Goal: Check status: Check status

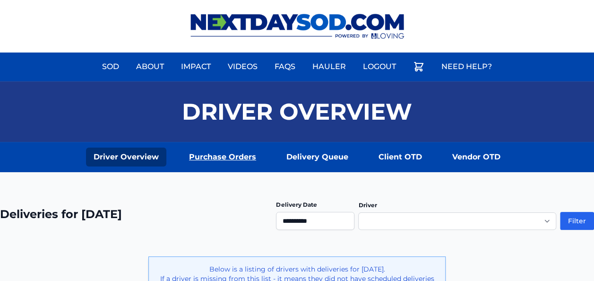
click at [219, 157] on link "Purchase Orders" at bounding box center [223, 157] width 82 height 19
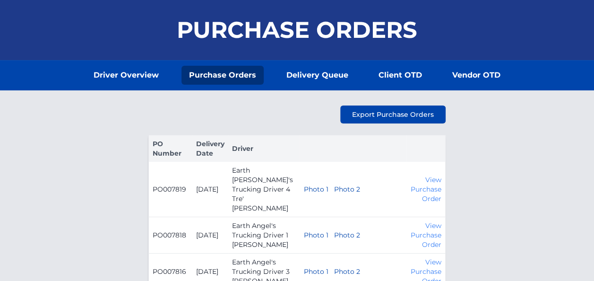
scroll to position [142, 0]
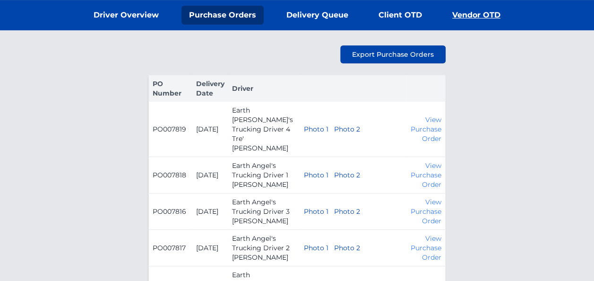
click at [445, 13] on link "Vendor OTD" at bounding box center [476, 15] width 63 height 19
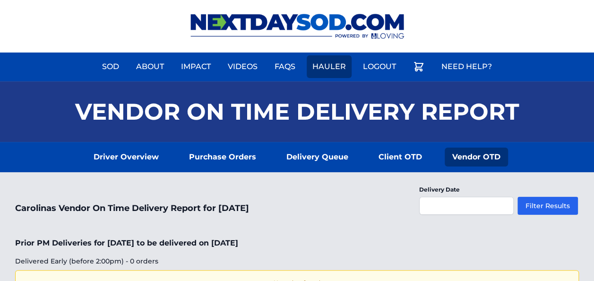
click at [342, 67] on link "Hauler" at bounding box center [329, 66] width 45 height 23
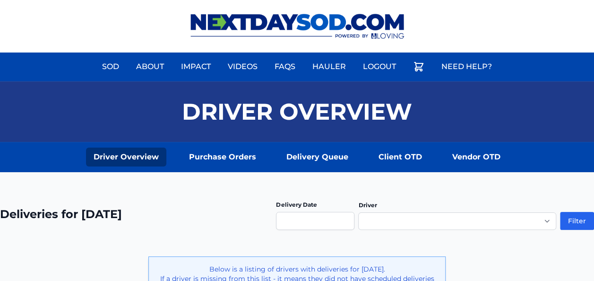
click at [166, 160] on link "Driver Overview" at bounding box center [126, 157] width 80 height 19
click at [166, 157] on link "Driver Overview" at bounding box center [126, 157] width 80 height 19
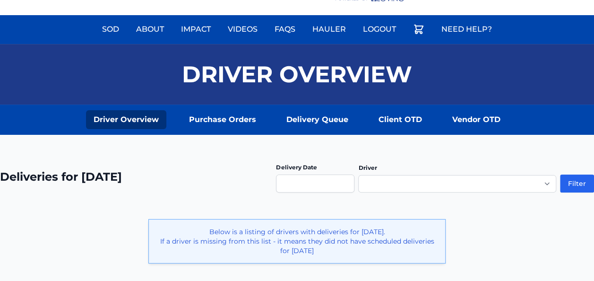
scroll to position [95, 0]
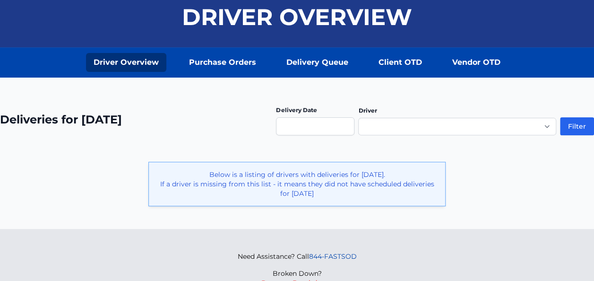
click at [316, 110] on div "Delivery Date" at bounding box center [315, 119] width 79 height 31
click at [312, 118] on input "text" at bounding box center [315, 126] width 79 height 18
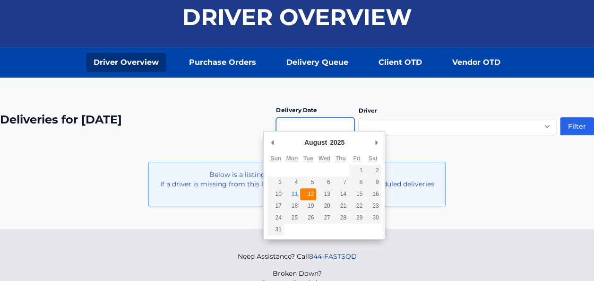
type input "**********"
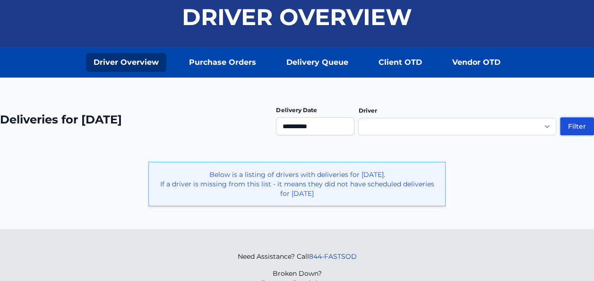
click at [573, 117] on button "Filter" at bounding box center [577, 126] width 34 height 18
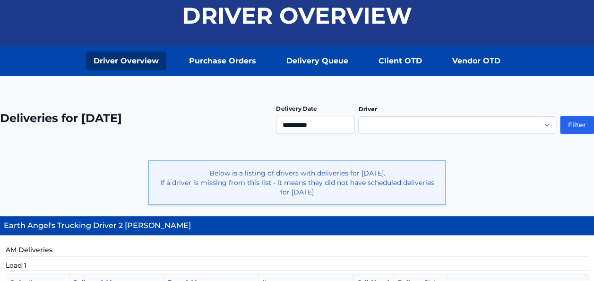
scroll to position [95, 0]
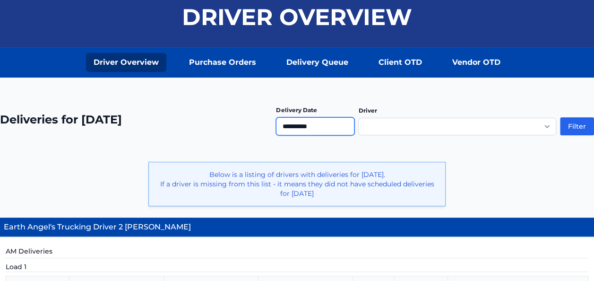
click at [332, 118] on input "**********" at bounding box center [315, 126] width 79 height 18
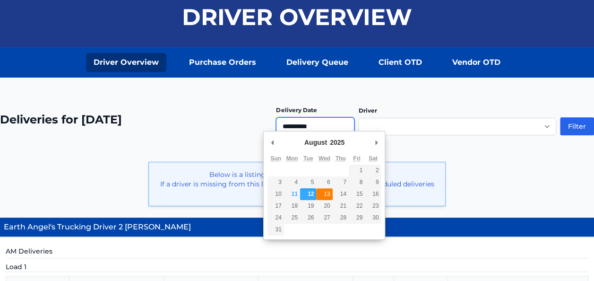
type input "**********"
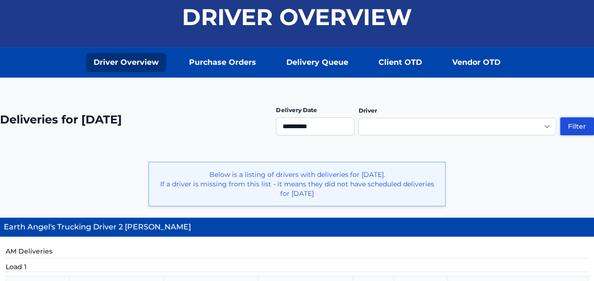
click at [588, 123] on button "Filter" at bounding box center [577, 126] width 34 height 18
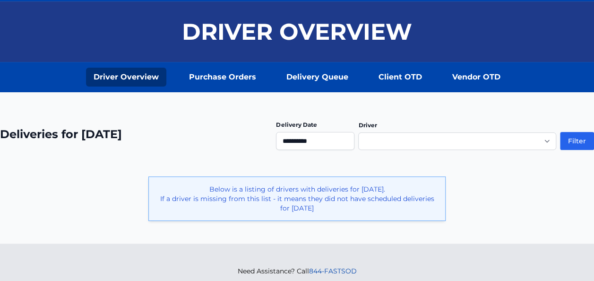
scroll to position [127, 0]
